Goal: Task Accomplishment & Management: Use online tool/utility

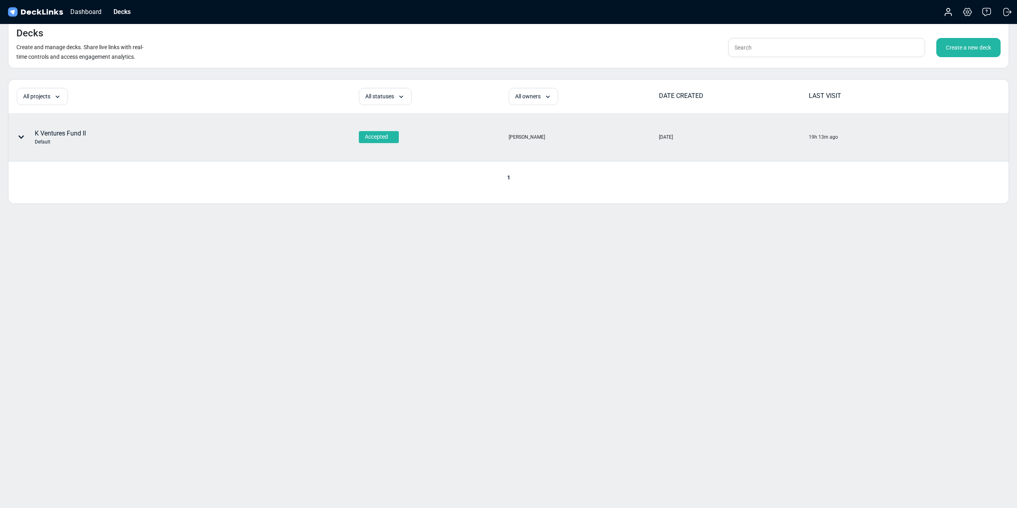
click at [91, 133] on div "K Ventures Fund II Default" at bounding box center [140, 137] width 262 height 24
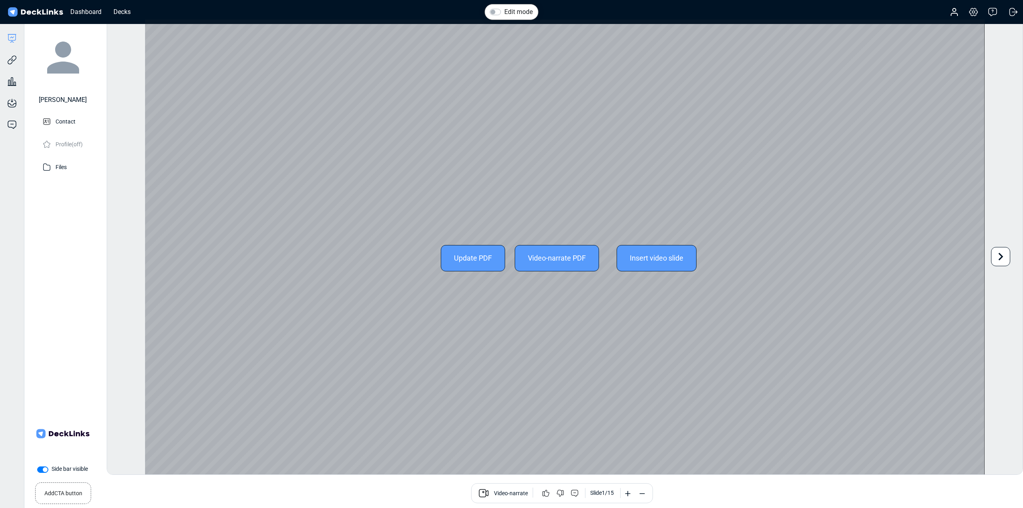
click at [458, 258] on div "Update PDF" at bounding box center [473, 258] width 64 height 26
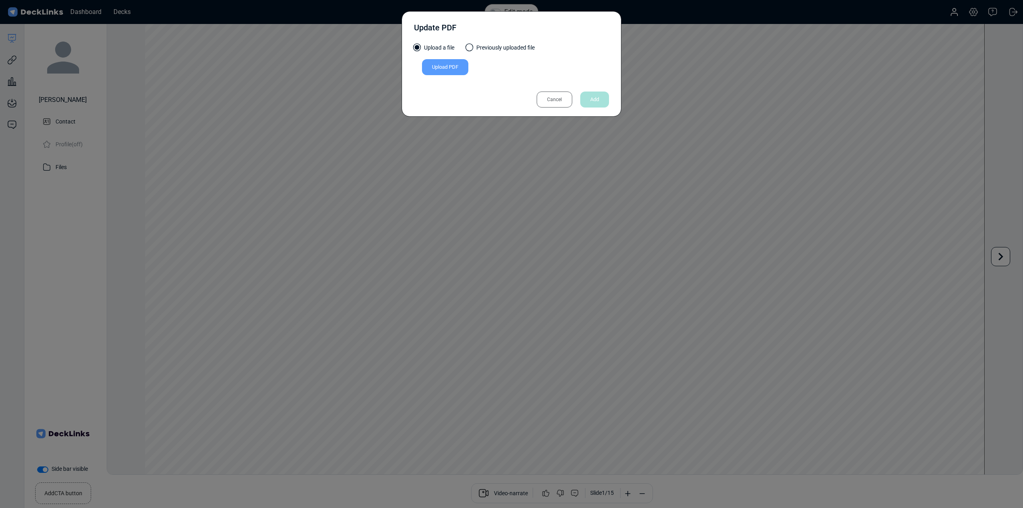
click at [447, 65] on div "Upload PDF" at bounding box center [445, 67] width 46 height 16
click at [0, 0] on input "Upload PDF" at bounding box center [0, 0] width 0 height 0
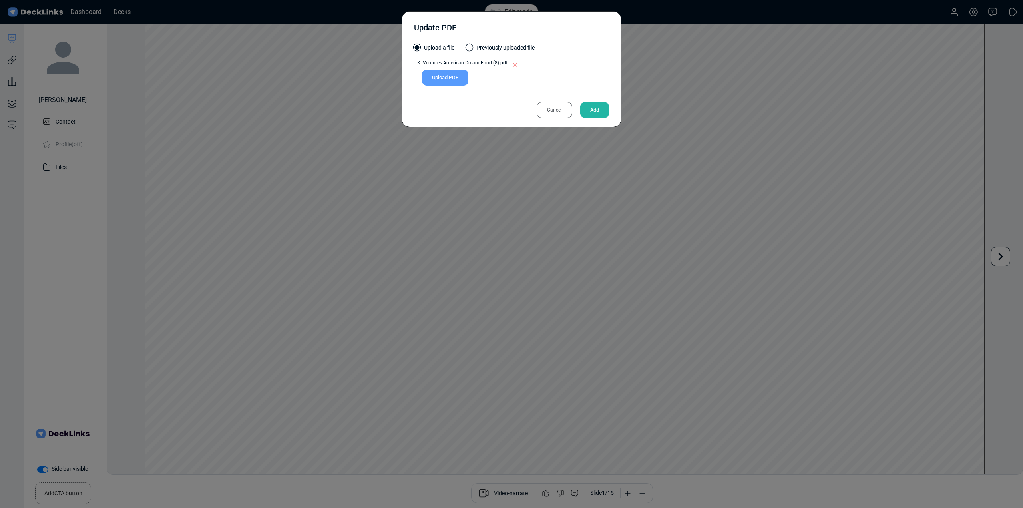
click at [441, 78] on div "Upload PDF" at bounding box center [445, 78] width 46 height 16
click at [0, 0] on input "Upload PDF" at bounding box center [0, 0] width 0 height 0
click at [598, 108] on div "Add" at bounding box center [594, 110] width 29 height 16
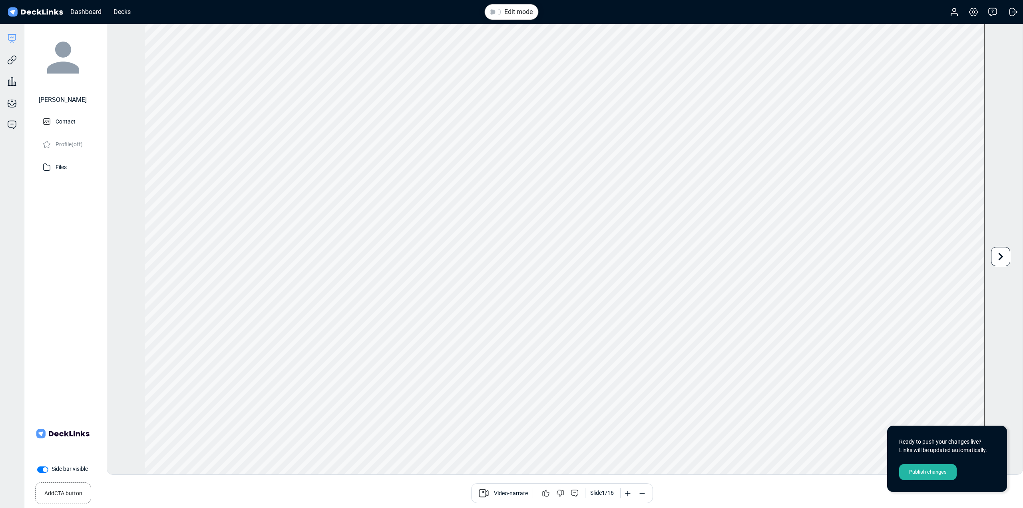
click at [928, 472] on div "Publish changes" at bounding box center [928, 472] width 58 height 16
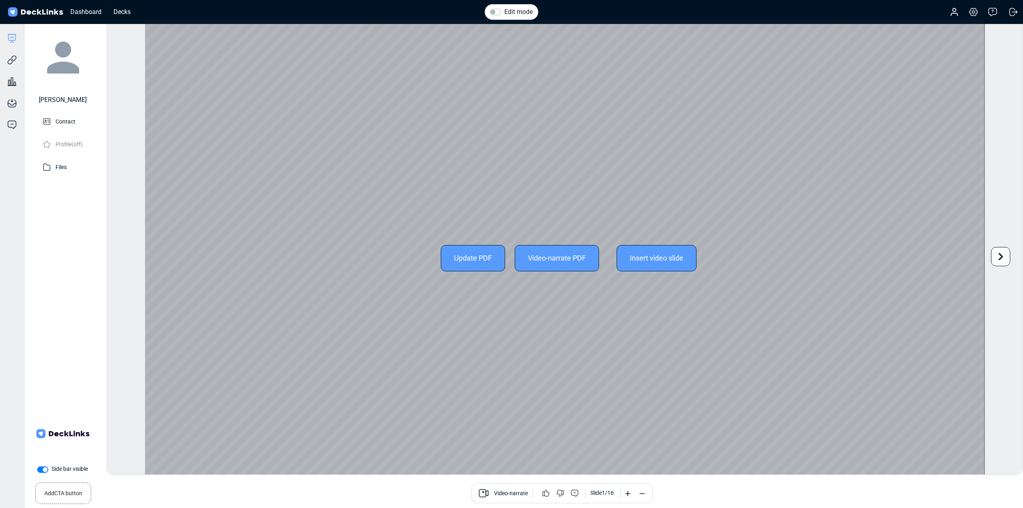
click at [1005, 255] on icon at bounding box center [1000, 256] width 15 height 15
click at [343, 381] on div "Update PDF Video-narrate PDF Insert video slide" at bounding box center [564, 258] width 839 height 477
click at [995, 255] on icon at bounding box center [1000, 256] width 15 height 15
click at [996, 255] on icon at bounding box center [1000, 256] width 15 height 15
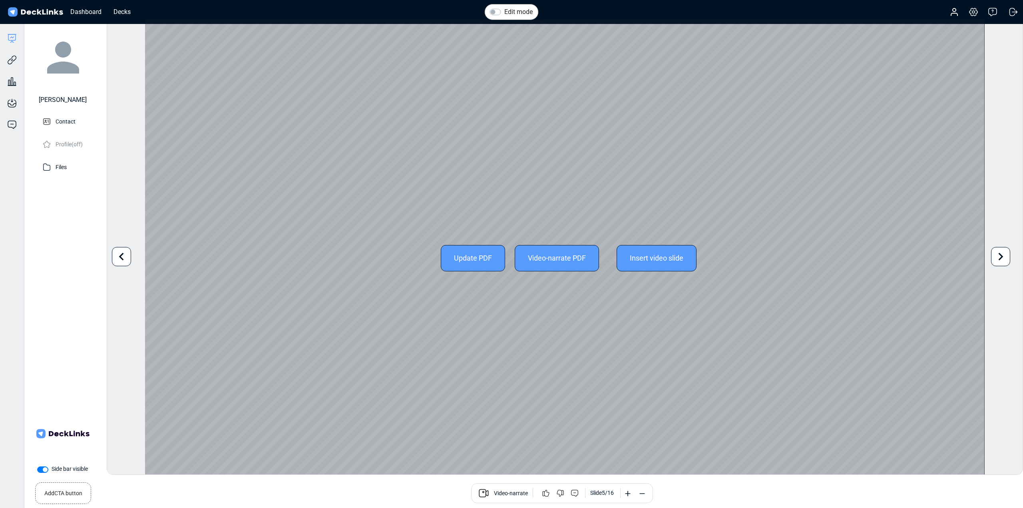
click at [997, 255] on icon at bounding box center [1000, 256] width 15 height 15
click at [1001, 255] on icon at bounding box center [1001, 257] width 5 height 8
click at [996, 256] on icon at bounding box center [1000, 256] width 15 height 15
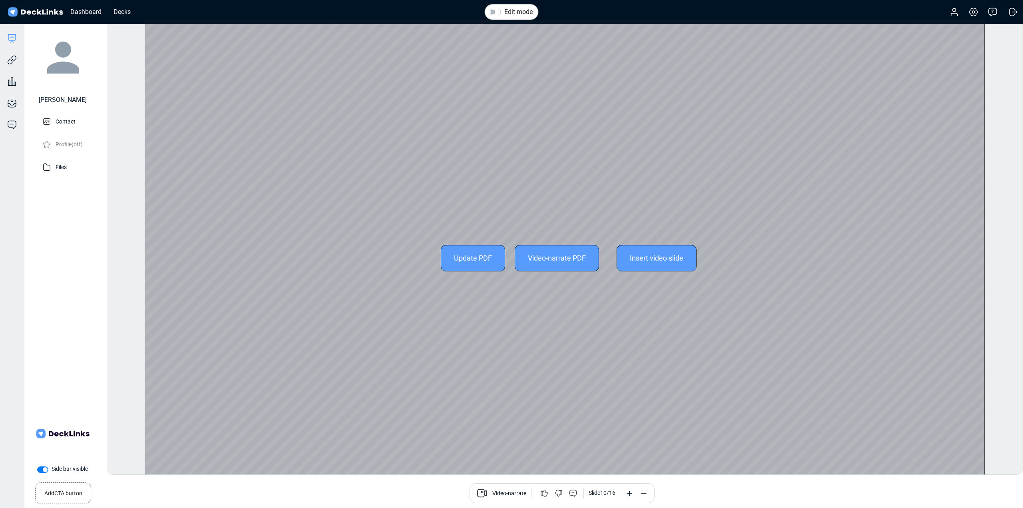
click at [997, 256] on div "Edit mode Change photo Updating this image will immediately apply to all of you…" at bounding box center [565, 247] width 917 height 456
click at [1004, 258] on icon at bounding box center [1000, 256] width 15 height 15
click at [1004, 258] on div "Edit mode Change photo Updating this image will immediately apply to all of you…" at bounding box center [565, 247] width 917 height 456
click at [1004, 258] on icon at bounding box center [1000, 256] width 15 height 15
click at [1003, 258] on icon at bounding box center [1000, 256] width 15 height 15
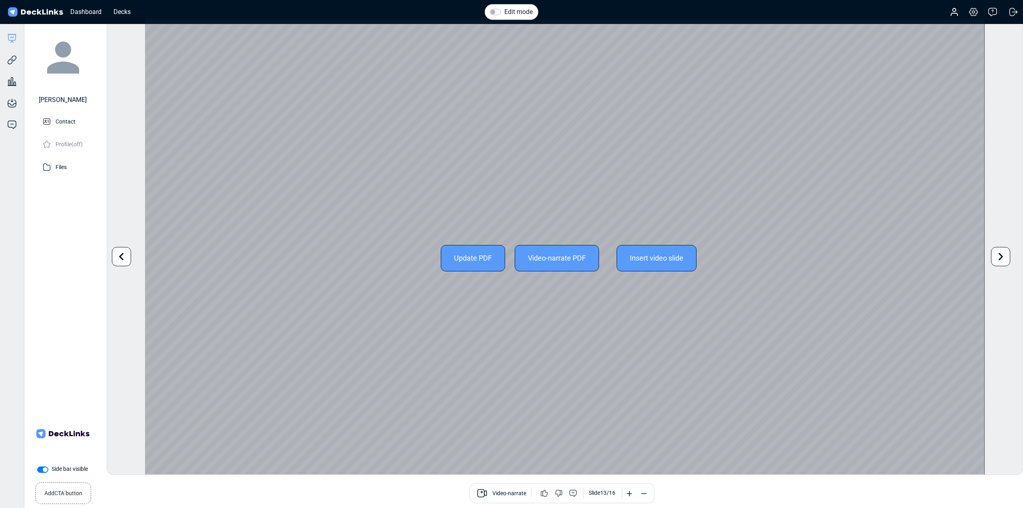
click at [1003, 258] on div "Edit mode Change photo Updating this image will immediately apply to all of you…" at bounding box center [565, 247] width 917 height 456
click at [1001, 258] on icon at bounding box center [1001, 257] width 5 height 8
click at [1001, 258] on div "Edit mode Change photo Updating this image will immediately apply to all of you…" at bounding box center [565, 247] width 917 height 456
click at [1001, 258] on icon at bounding box center [1001, 257] width 5 height 8
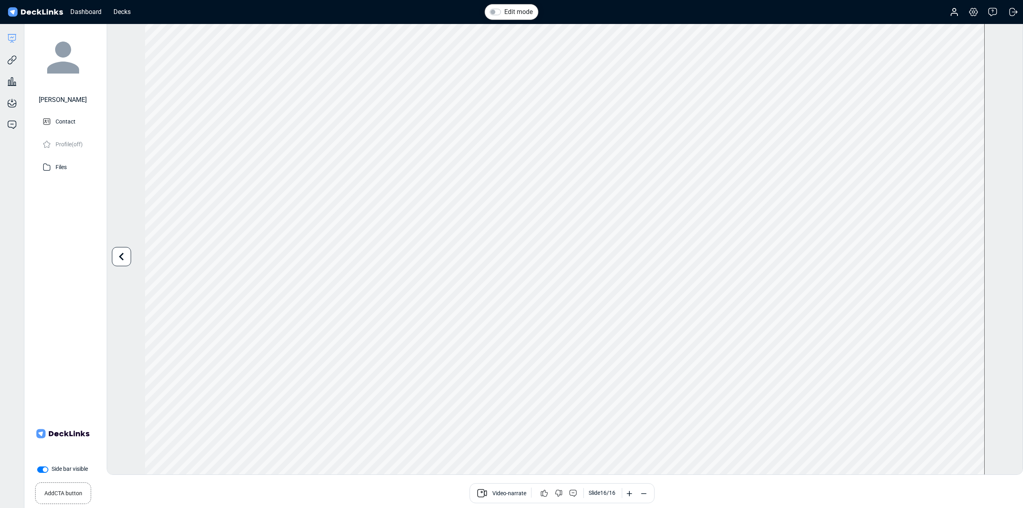
click at [1009, 260] on div "Edit mode Change photo Updating this image will immediately apply to all of you…" at bounding box center [565, 247] width 917 height 456
click at [12, 62] on icon at bounding box center [12, 60] width 10 height 10
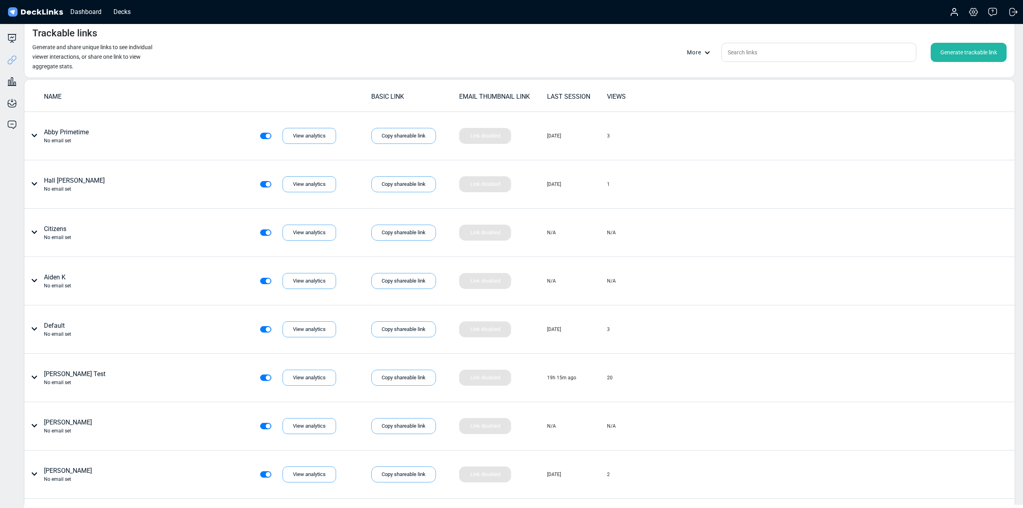
click at [969, 58] on div "Generate trackable link" at bounding box center [969, 52] width 76 height 19
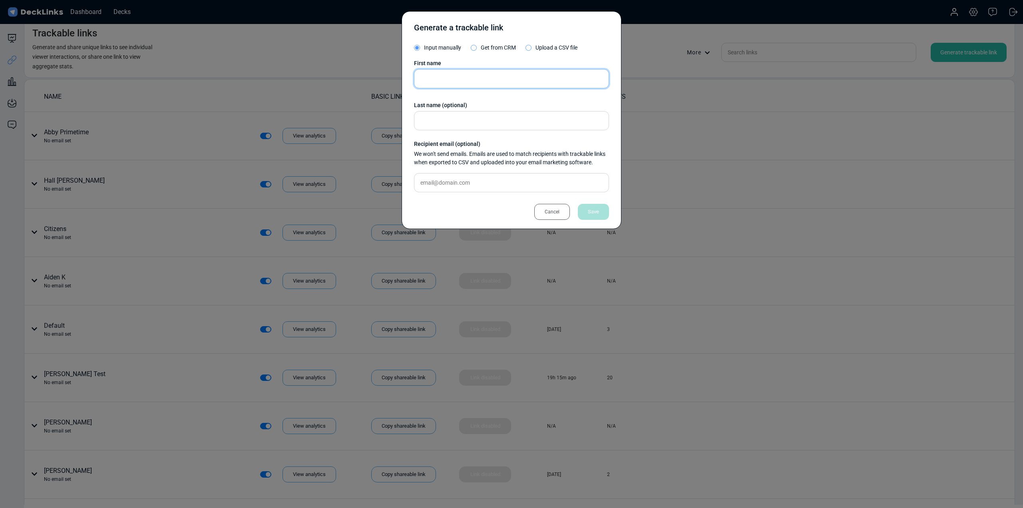
click at [455, 77] on input "text" at bounding box center [511, 78] width 195 height 19
type input "[PERSON_NAME]"
click at [603, 209] on div "Save" at bounding box center [593, 212] width 31 height 16
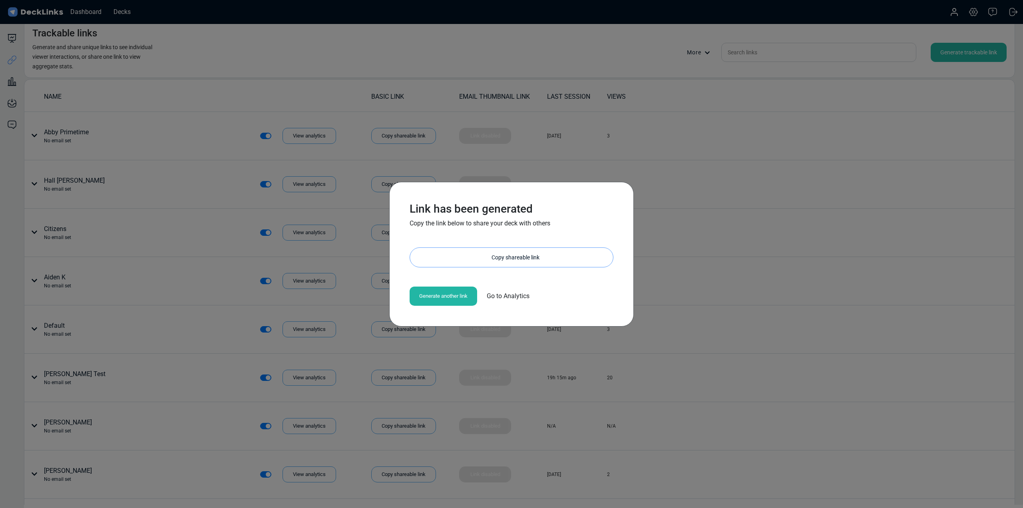
click at [484, 262] on div "Copy shareable link" at bounding box center [515, 257] width 195 height 19
click at [711, 163] on div "Link has been generated Copy the link below to share your deck with others [URL…" at bounding box center [511, 254] width 1023 height 508
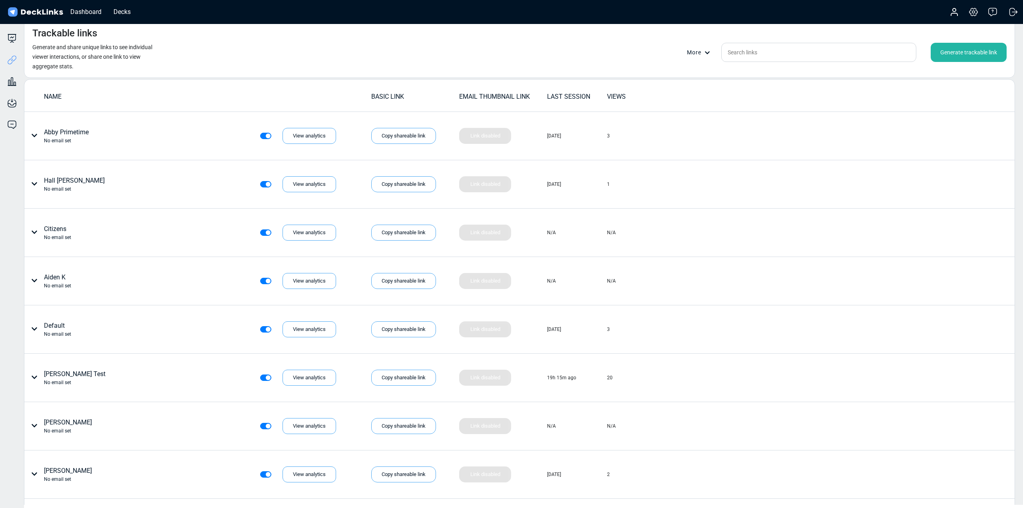
click at [959, 54] on div "Generate trackable link" at bounding box center [969, 52] width 76 height 19
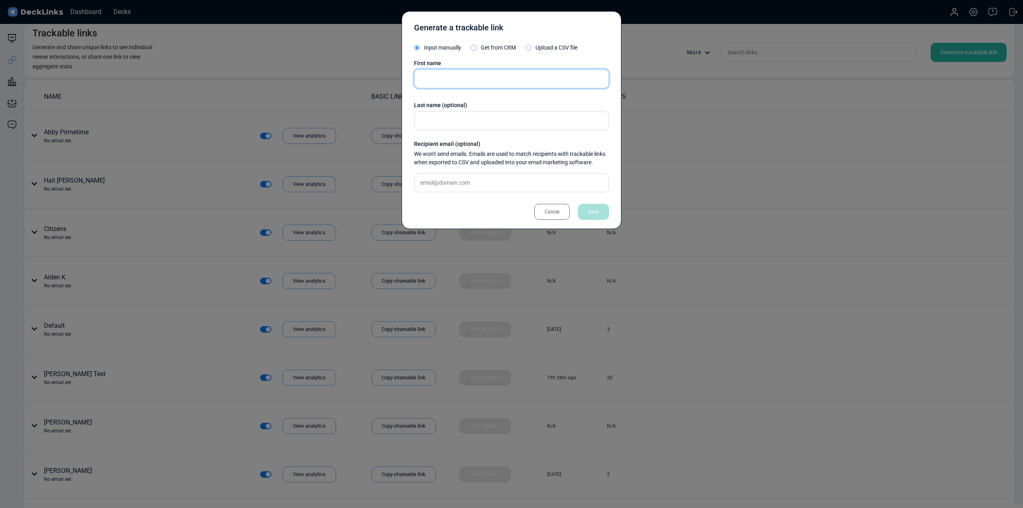
click at [572, 79] on input "text" at bounding box center [511, 78] width 195 height 19
click at [429, 81] on input "[PERSON_NAME]" at bounding box center [511, 78] width 195 height 19
type input "[PERSON_NAME]"
click at [599, 212] on div "Save" at bounding box center [593, 212] width 31 height 16
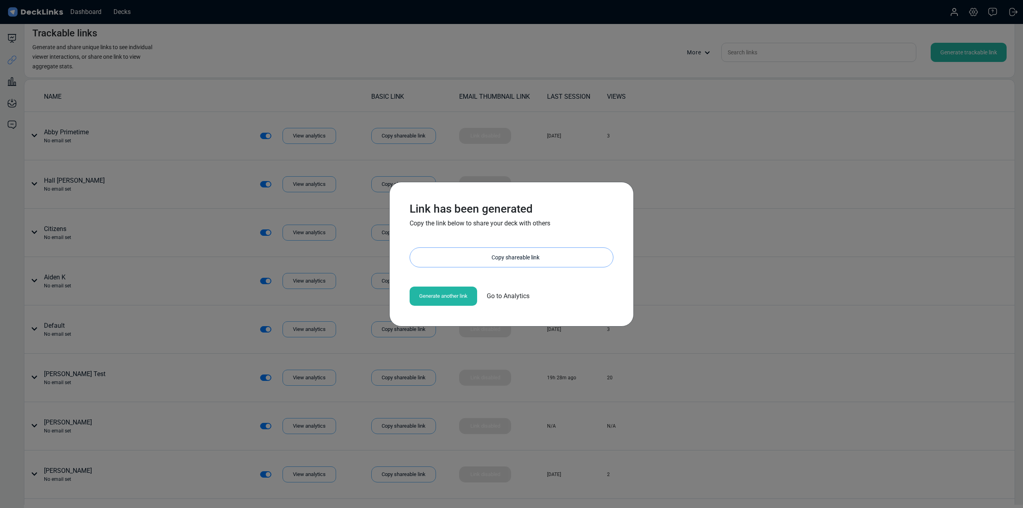
drag, startPoint x: 455, startPoint y: 260, endPoint x: 462, endPoint y: 259, distance: 7.2
click at [455, 259] on div "Copy shareable link" at bounding box center [515, 257] width 195 height 19
